Goal: Navigation & Orientation: Find specific page/section

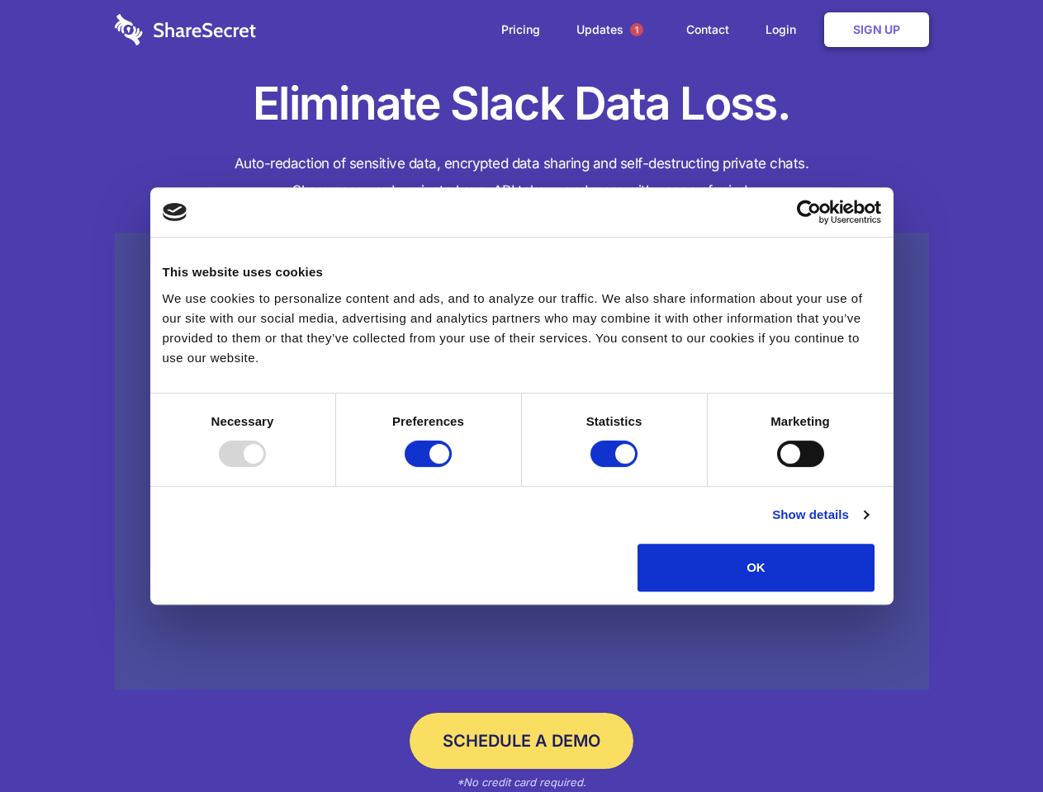
click at [266, 467] on div at bounding box center [242, 454] width 47 height 26
click at [452, 467] on input "Preferences" at bounding box center [427, 454] width 47 height 26
checkbox input "false"
click at [616, 467] on input "Statistics" at bounding box center [613, 454] width 47 height 26
checkbox input "false"
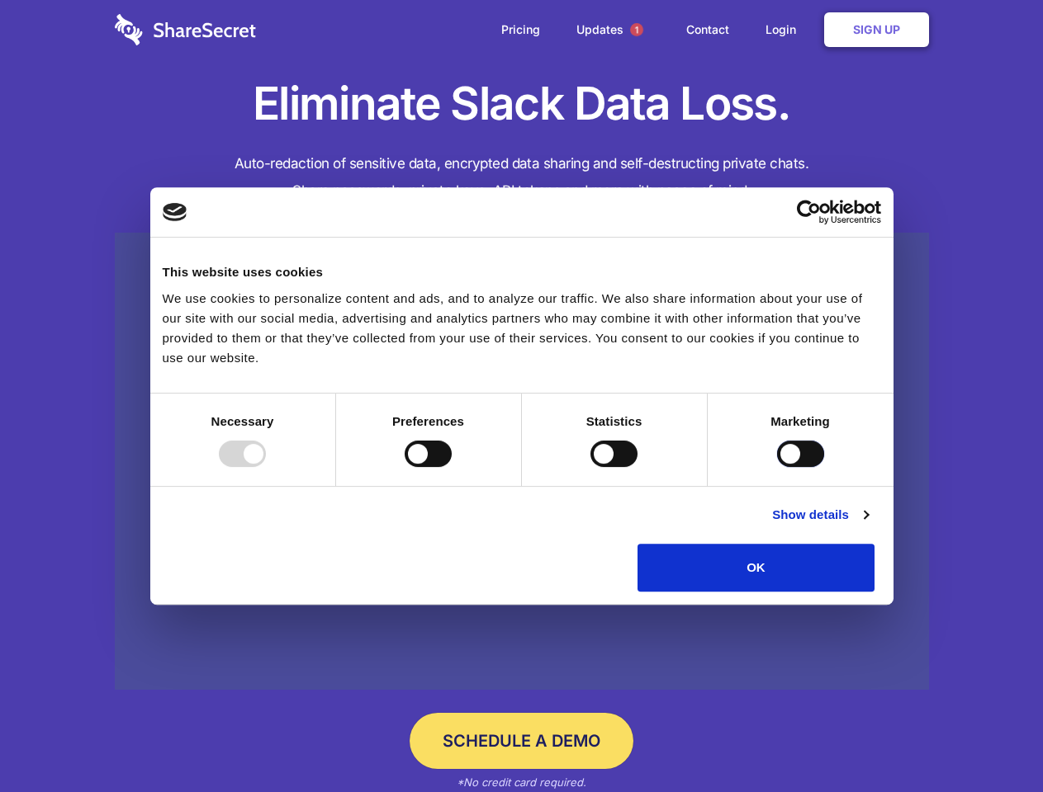
click at [777, 467] on input "Marketing" at bounding box center [800, 454] width 47 height 26
checkbox input "true"
click at [868, 525] on link "Show details" at bounding box center [820, 515] width 96 height 20
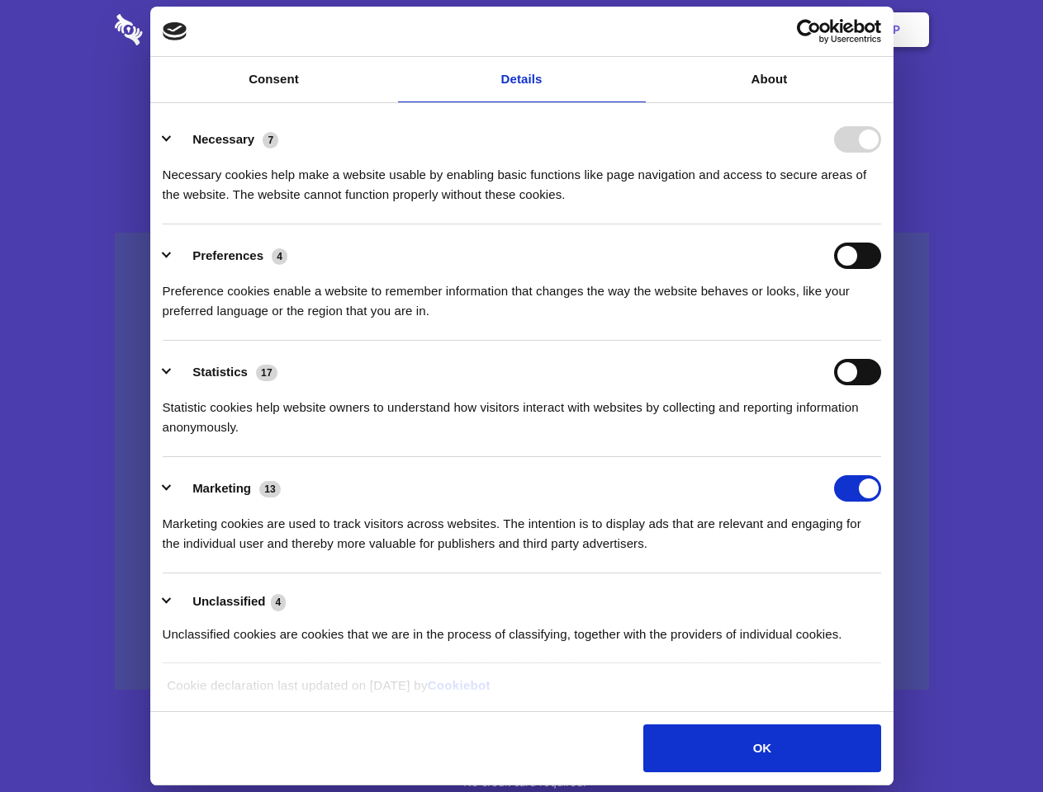
click at [881, 225] on li "Necessary 7 Necessary cookies help make a website usable by enabling basic func…" at bounding box center [522, 166] width 718 height 116
click at [636, 30] on span "1" at bounding box center [636, 29] width 13 height 13
